Goal: Transaction & Acquisition: Purchase product/service

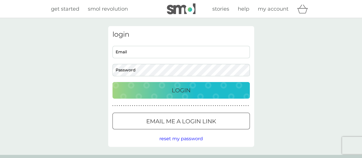
click at [141, 51] on input "Email" at bounding box center [181, 52] width 137 height 12
type input "fs.bunn@gmail.com"
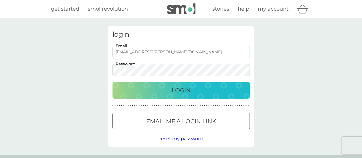
click at [113, 82] on button "Login" at bounding box center [181, 90] width 137 height 17
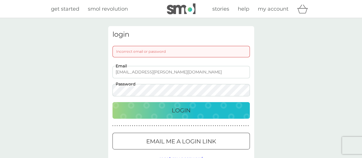
click at [113, 102] on button "Login" at bounding box center [181, 110] width 137 height 17
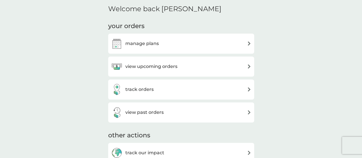
scroll to position [115, 0]
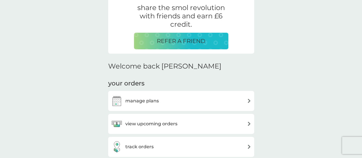
click at [196, 42] on p "REFER A FRIEND" at bounding box center [181, 40] width 49 height 9
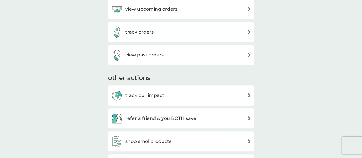
scroll to position [258, 0]
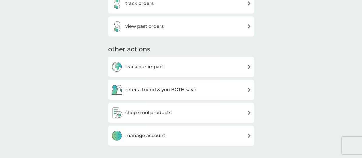
click at [152, 29] on h3 "view past orders" at bounding box center [144, 26] width 38 height 7
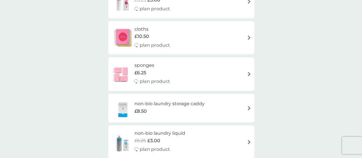
scroll to position [945, 0]
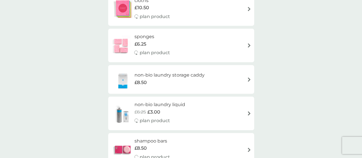
click at [145, 44] on span "£6.25" at bounding box center [140, 43] width 12 height 7
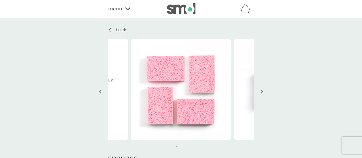
click at [262, 91] on img "button" at bounding box center [262, 91] width 2 height 4
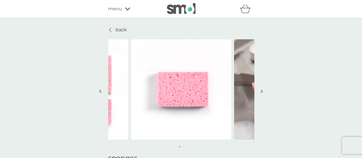
click at [262, 91] on img "button" at bounding box center [262, 91] width 2 height 4
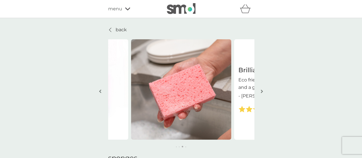
click at [262, 91] on img "button" at bounding box center [262, 91] width 2 height 4
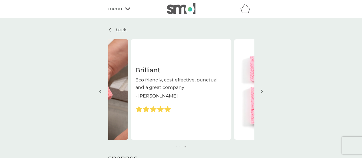
click at [262, 91] on img "button" at bounding box center [262, 91] width 2 height 4
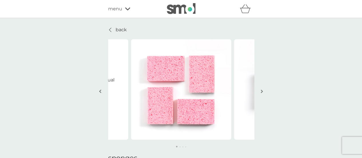
click at [262, 91] on img "button" at bounding box center [262, 91] width 2 height 4
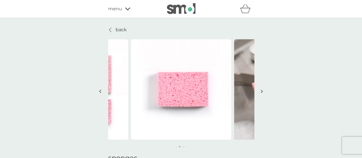
click at [262, 91] on img "button" at bounding box center [262, 91] width 2 height 4
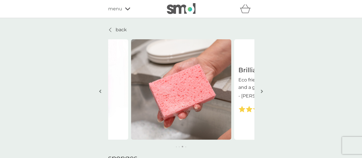
click at [262, 91] on img "button" at bounding box center [262, 91] width 2 height 4
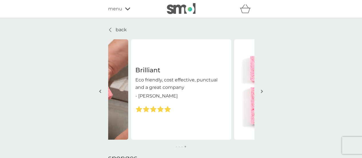
click at [262, 91] on img "button" at bounding box center [262, 91] width 2 height 4
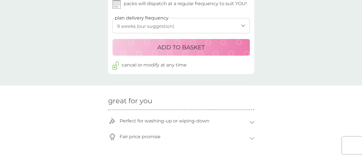
scroll to position [258, 0]
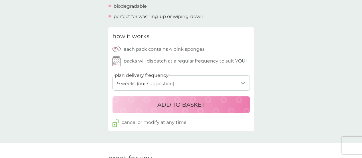
click at [179, 85] on select "1 week 2 weeks 3 weeks 4 weeks 5 weeks 6 weeks 7 weeks 8 weeks 9 weeks (our sug…" at bounding box center [181, 82] width 137 height 15
click at [172, 83] on select "1 week 2 weeks 3 weeks 4 weeks 5 weeks 6 weeks 7 weeks 8 weeks 9 weeks (our sug…" at bounding box center [181, 82] width 137 height 15
select select "210"
click at [113, 75] on select "1 week 2 weeks 3 weeks 4 weeks 5 weeks 6 weeks 7 weeks 8 weeks 9 weeks (our sug…" at bounding box center [181, 82] width 137 height 15
click at [187, 105] on p "ADD TO BASKET" at bounding box center [180, 104] width 47 height 9
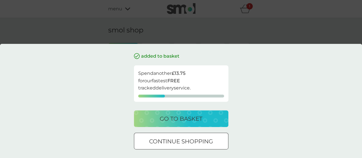
click at [171, 140] on div at bounding box center [181, 141] width 21 height 6
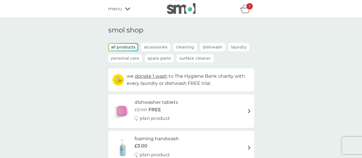
click at [178, 46] on p "Cleaning" at bounding box center [185, 47] width 24 height 8
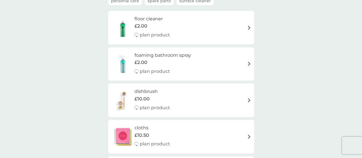
scroll to position [29, 0]
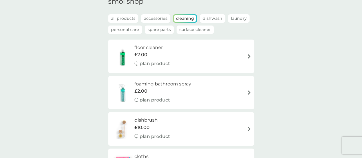
click at [186, 30] on p "Surface Cleaner" at bounding box center [195, 29] width 37 height 8
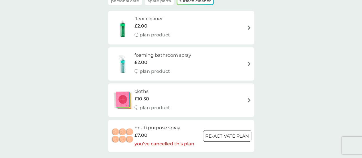
scroll to position [86, 0]
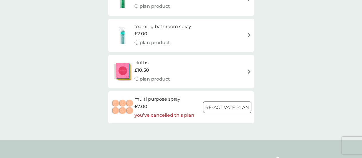
click at [219, 108] on div at bounding box center [227, 107] width 21 height 6
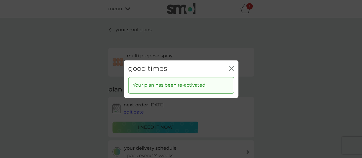
click at [233, 66] on icon "close" at bounding box center [231, 68] width 5 height 5
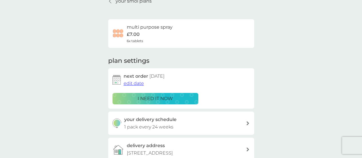
scroll to position [57, 0]
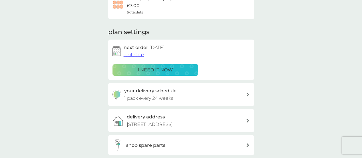
click at [165, 91] on h3 "your delivery schedule" at bounding box center [150, 90] width 52 height 7
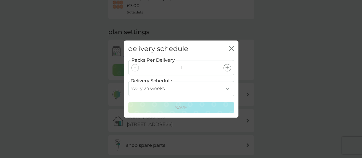
click at [202, 87] on select "every 1 week every 2 weeks every 3 weeks every 4 weeks every 5 weeks every 6 we…" at bounding box center [181, 88] width 106 height 15
select select "245"
click at [128, 81] on select "every 1 week every 2 weeks every 3 weeks every 4 weeks every 5 weeks every 6 we…" at bounding box center [181, 88] width 106 height 15
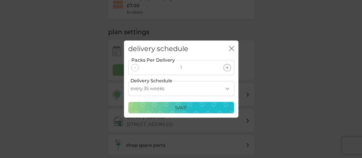
click at [178, 108] on p "Save" at bounding box center [181, 107] width 12 height 7
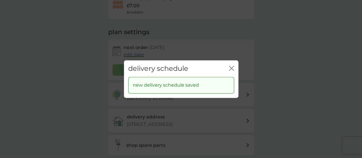
click at [233, 68] on icon "close" at bounding box center [231, 68] width 5 height 5
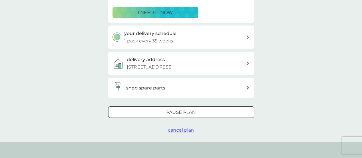
scroll to position [0, 0]
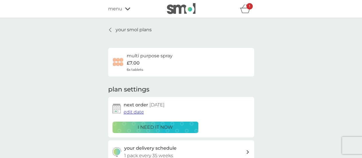
click at [246, 10] on icon "basket" at bounding box center [245, 8] width 11 height 9
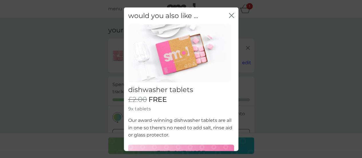
click at [229, 15] on icon "close" at bounding box center [230, 15] width 2 height 5
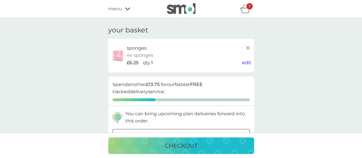
click at [128, 9] on icon at bounding box center [127, 8] width 5 height 3
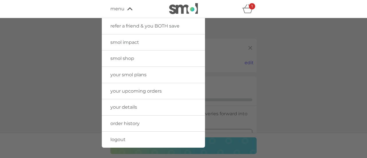
click at [140, 74] on span "your smol plans" at bounding box center [128, 74] width 36 height 5
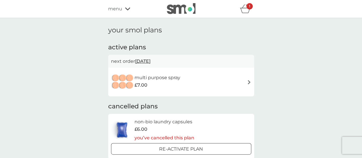
click at [161, 75] on h6 "multi purpose spray" at bounding box center [158, 77] width 46 height 7
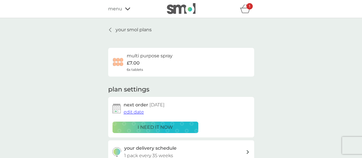
click at [125, 8] on icon at bounding box center [127, 8] width 5 height 3
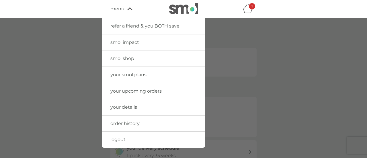
click at [151, 88] on span "your upcoming orders" at bounding box center [135, 90] width 51 height 5
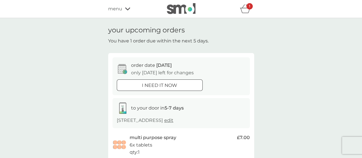
click at [128, 7] on div "menu" at bounding box center [132, 8] width 49 height 7
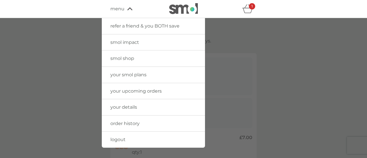
click at [125, 60] on span "smol shop" at bounding box center [122, 58] width 24 height 5
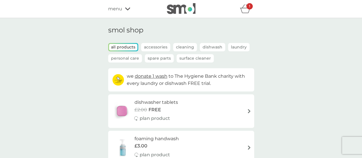
click at [151, 44] on p "Accessories" at bounding box center [155, 47] width 29 height 8
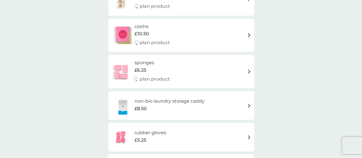
scroll to position [115, 0]
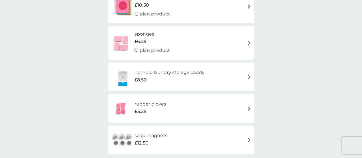
click at [149, 50] on p "plan product" at bounding box center [154, 50] width 30 height 7
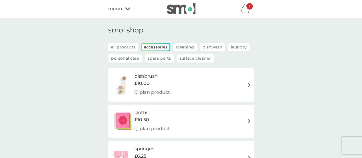
select select "63"
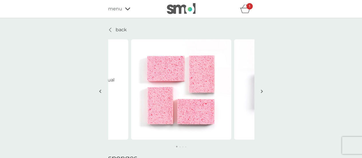
click at [118, 29] on p "back" at bounding box center [121, 29] width 11 height 7
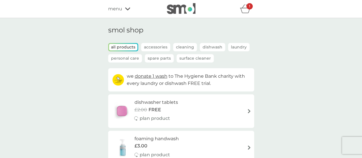
click at [195, 57] on p "Surface Cleaner" at bounding box center [195, 58] width 37 height 8
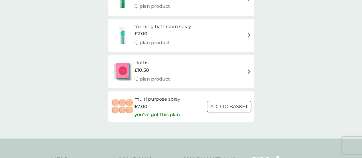
scroll to position [115, 0]
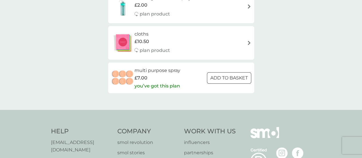
click at [151, 70] on h6 "multi purpose spray" at bounding box center [158, 70] width 46 height 7
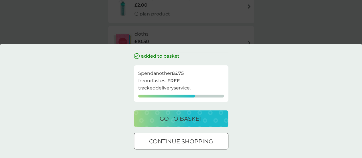
click at [171, 118] on p "go to basket" at bounding box center [181, 118] width 43 height 9
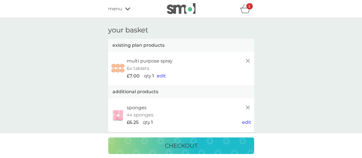
click at [247, 9] on div "2" at bounding box center [250, 6] width 6 height 6
click at [126, 9] on icon at bounding box center [127, 8] width 5 height 3
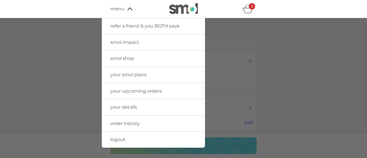
click at [127, 60] on span "smol shop" at bounding box center [122, 58] width 24 height 5
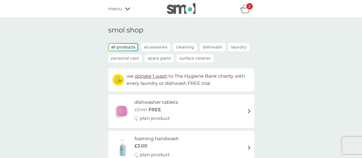
click at [129, 58] on p "Personal Care" at bounding box center [125, 58] width 34 height 8
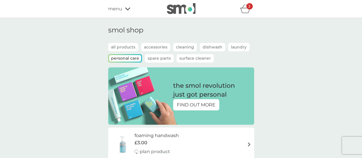
click at [131, 46] on p "all products" at bounding box center [123, 47] width 30 height 8
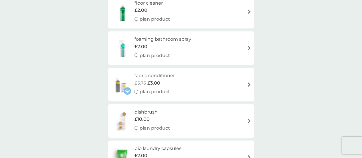
scroll to position [115, 0]
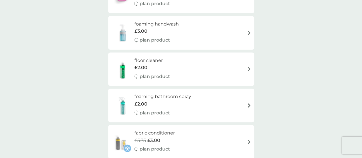
click at [186, 97] on h6 "foaming bathroom spray" at bounding box center [163, 96] width 57 height 7
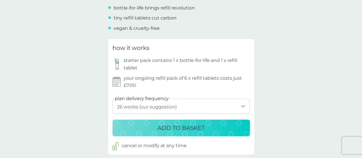
scroll to position [315, 0]
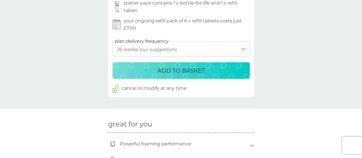
click at [169, 51] on select "1 week 2 weeks 3 weeks 4 weeks 5 weeks 6 weeks 7 weeks 8 weeks 9 weeks 10 weeks…" at bounding box center [181, 48] width 137 height 15
select select "245"
click at [113, 41] on select "1 week 2 weeks 3 weeks 4 weeks 5 weeks 6 weeks 7 weeks 8 weeks 9 weeks 10 weeks…" at bounding box center [181, 48] width 137 height 15
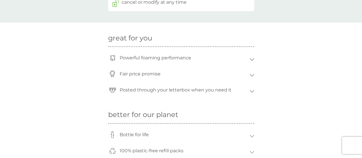
scroll to position [344, 0]
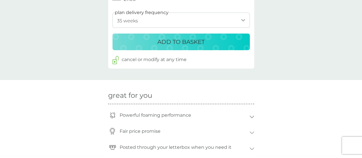
click at [186, 45] on p "ADD TO BASKET" at bounding box center [180, 41] width 47 height 9
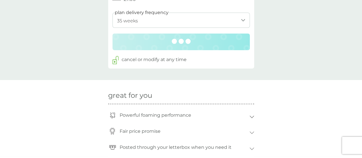
scroll to position [315, 0]
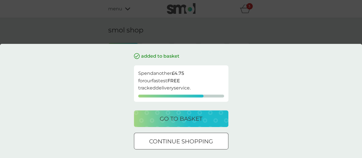
click at [193, 118] on p "go to basket" at bounding box center [181, 118] width 43 height 9
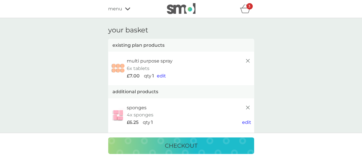
click at [246, 10] on icon "basket" at bounding box center [245, 8] width 11 height 9
click at [209, 143] on div "checkout" at bounding box center [181, 145] width 135 height 9
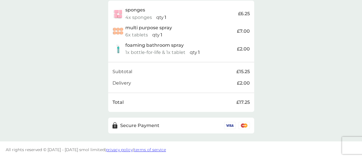
scroll to position [67, 0]
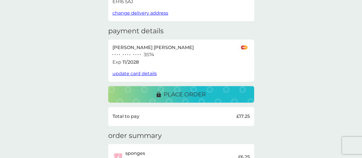
click at [193, 92] on p "place order" at bounding box center [185, 94] width 42 height 9
